Goal: Task Accomplishment & Management: Complete application form

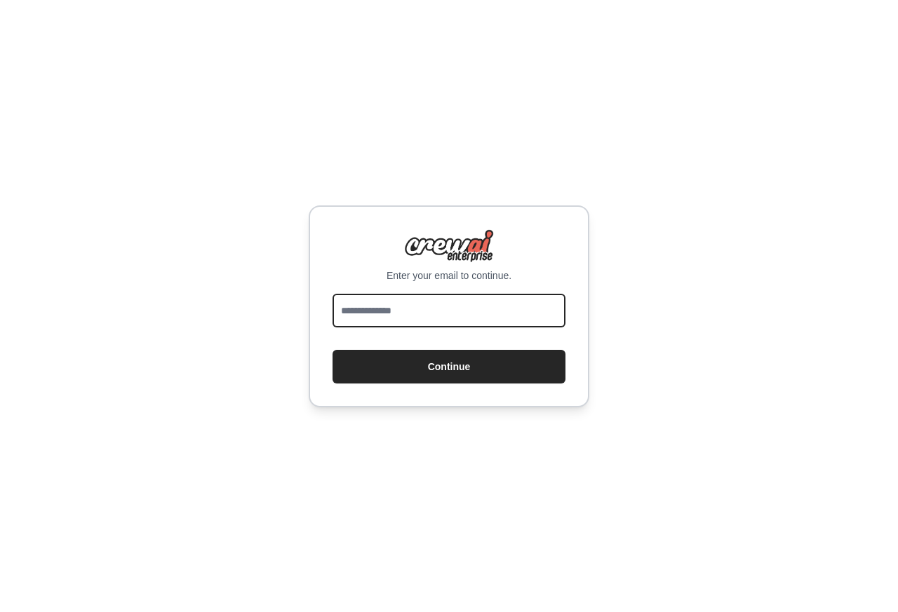
click at [419, 306] on input "email" at bounding box center [448, 311] width 233 height 34
paste input "*"
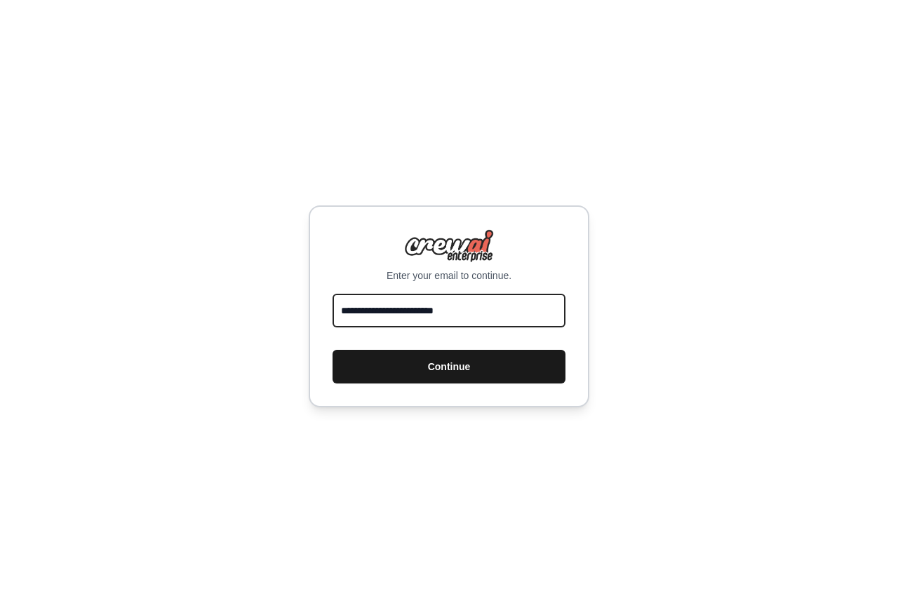
type input "**********"
click at [430, 367] on button "Continue" at bounding box center [448, 367] width 233 height 34
